Goal: Check status: Check status

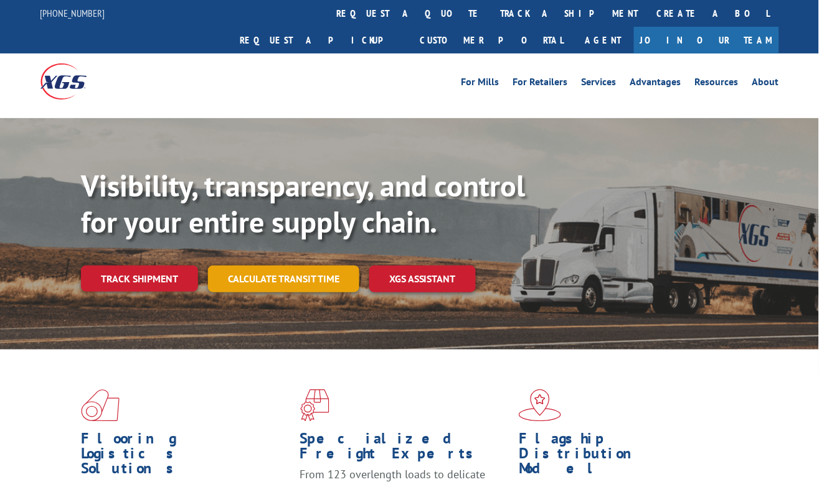
click at [269, 266] on link "Calculate transit time" at bounding box center [283, 279] width 151 height 27
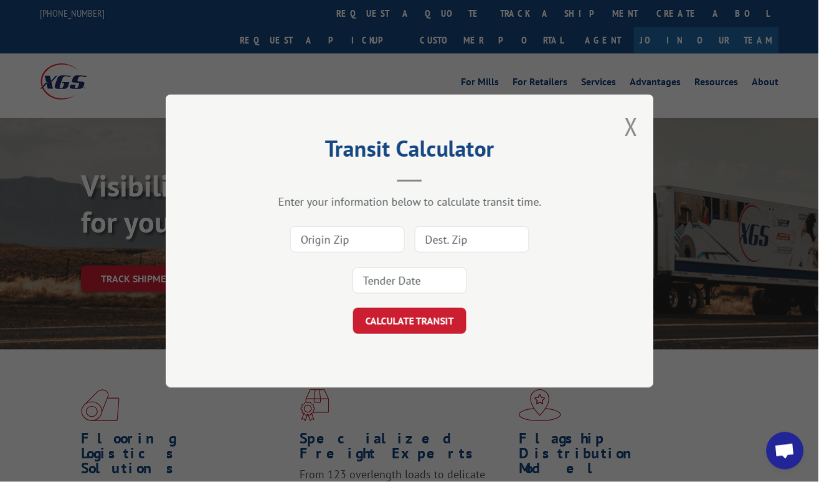
click at [623, 129] on div "Transit Calculator Enter your information below to calculate transit time. CALC…" at bounding box center [410, 241] width 488 height 293
click at [637, 126] on button "Close modal" at bounding box center [631, 126] width 14 height 33
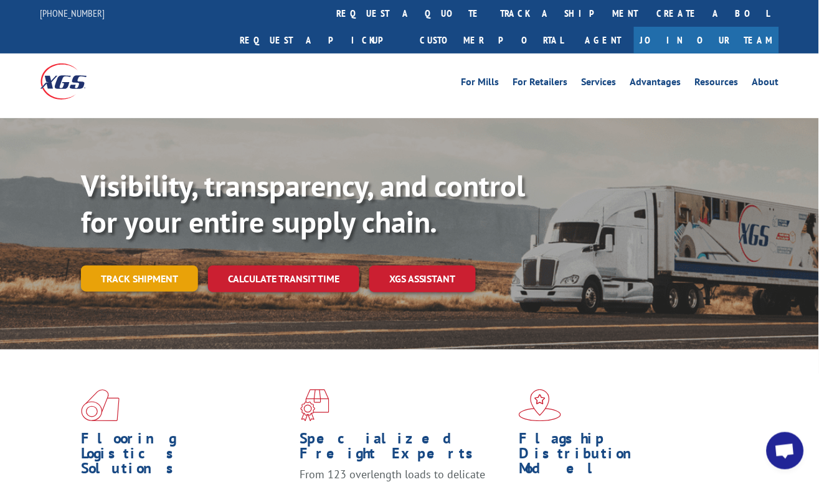
click at [129, 266] on link "Track shipment" at bounding box center [139, 279] width 117 height 26
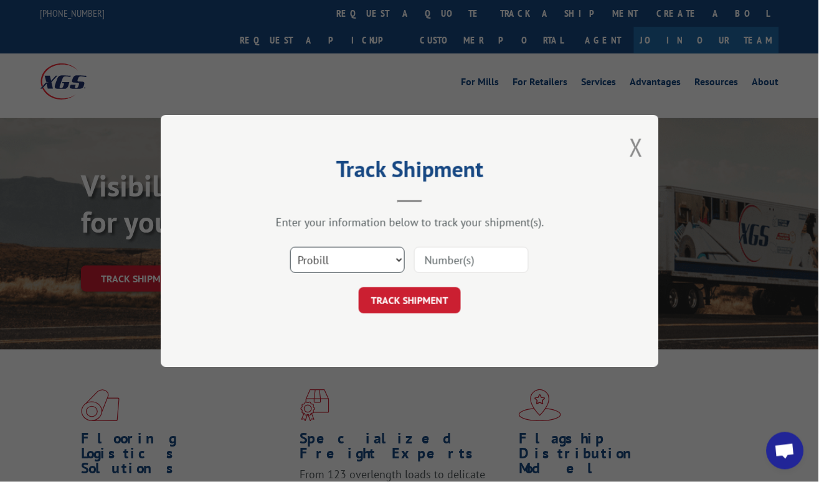
click at [389, 265] on select "Select category... Probill BOL PO" at bounding box center [347, 260] width 115 height 26
click at [457, 261] on input at bounding box center [471, 260] width 115 height 26
paste input "17521706"
type input "17521706"
click at [436, 298] on button "TRACK SHIPMENT" at bounding box center [410, 301] width 102 height 26
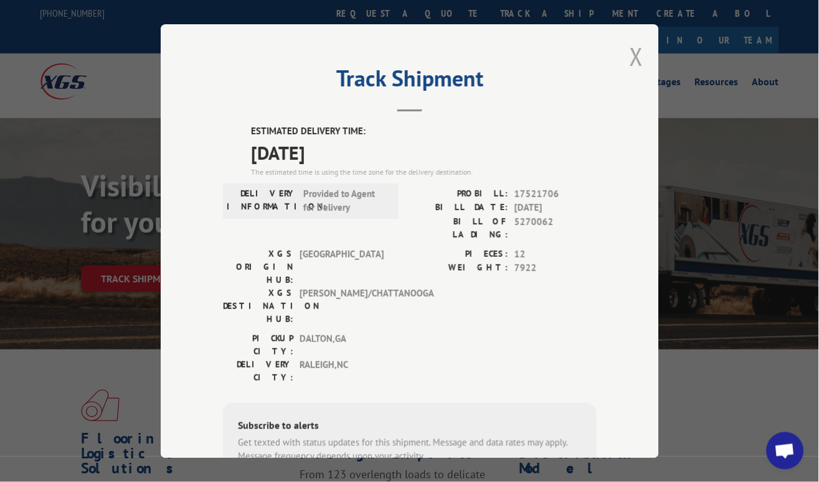
click at [632, 54] on button "Close modal" at bounding box center [636, 56] width 14 height 33
